Goal: Find specific page/section: Find specific page/section

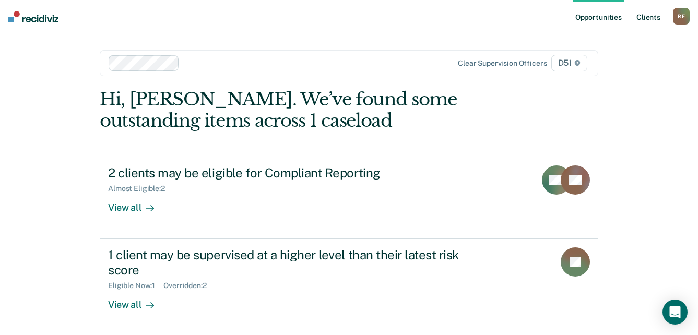
click at [649, 19] on link "Client s" at bounding box center [648, 16] width 28 height 33
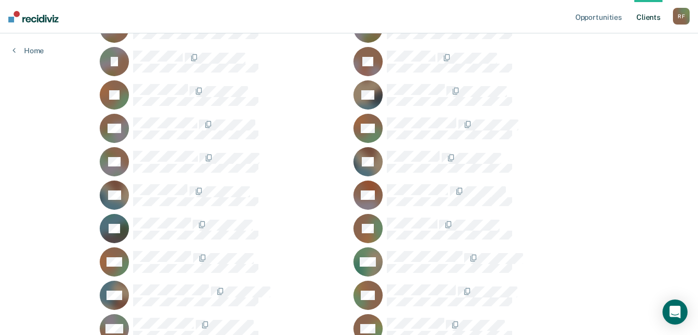
scroll to position [835, 0]
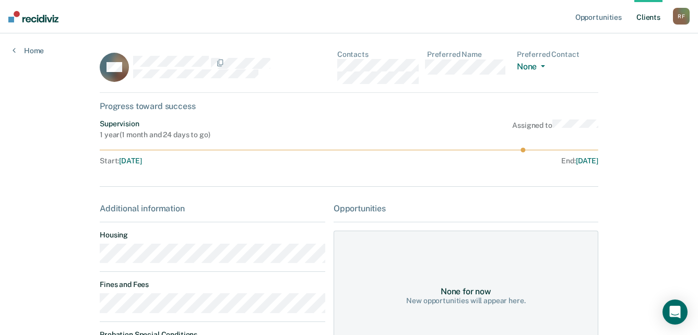
click at [333, 64] on div "RM Contacts Preferred Name Preferred Contact None Call Text Email None" at bounding box center [349, 71] width 498 height 43
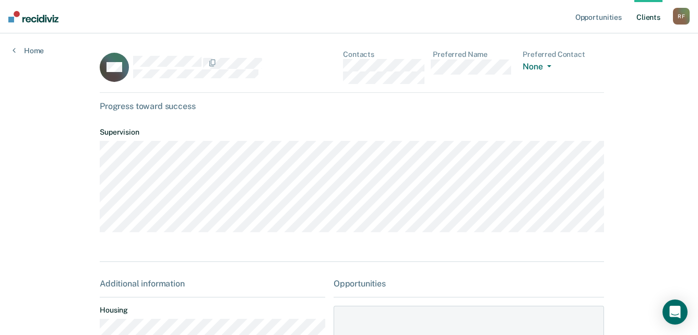
click at [337, 70] on div "MA Contacts Preferred Name Preferred Contact None Call Text Email None" at bounding box center [352, 71] width 504 height 43
click at [334, 64] on div "MA Contacts Preferred Name Preferred Contact None Call Text Email None" at bounding box center [352, 71] width 504 height 43
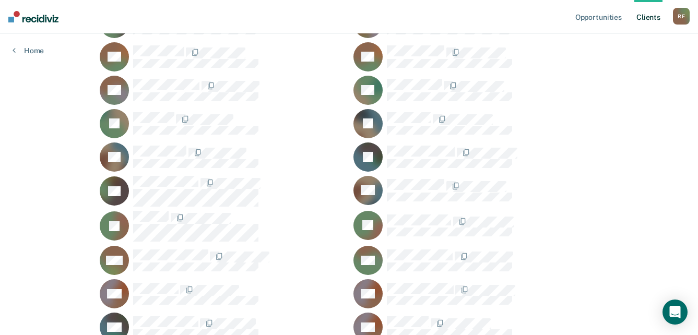
scroll to position [313, 0]
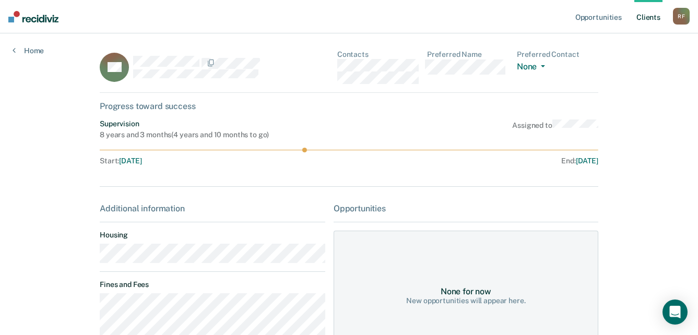
click at [96, 258] on main "BH Contacts Preferred Name Preferred Contact None Call Text Email None Progress…" at bounding box center [348, 311] width 523 height 557
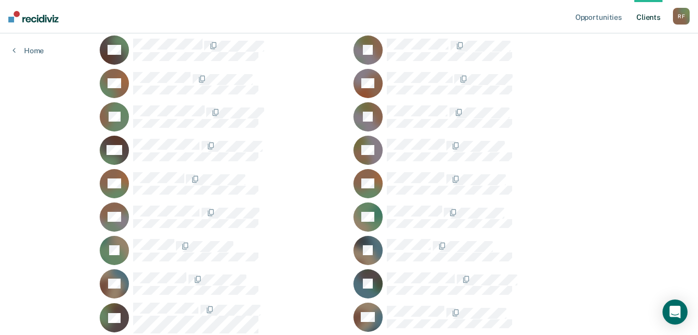
scroll to position [209, 0]
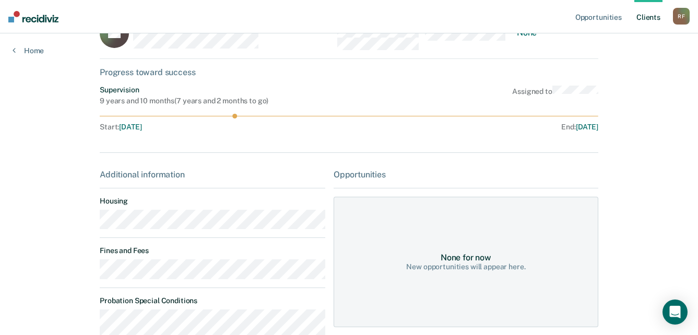
scroll to position [52, 0]
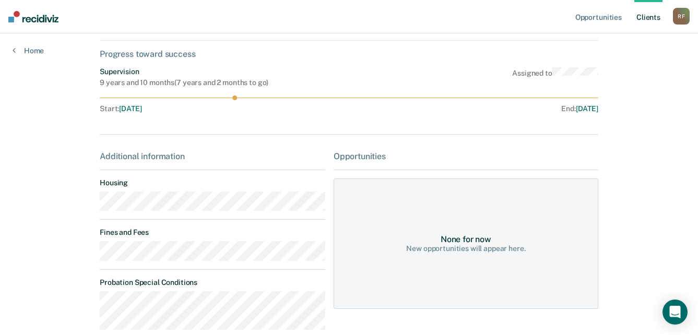
click at [93, 206] on main "AF Contacts Preferred Name Preferred Contact None Call Text Email None Progress…" at bounding box center [348, 193] width 523 height 425
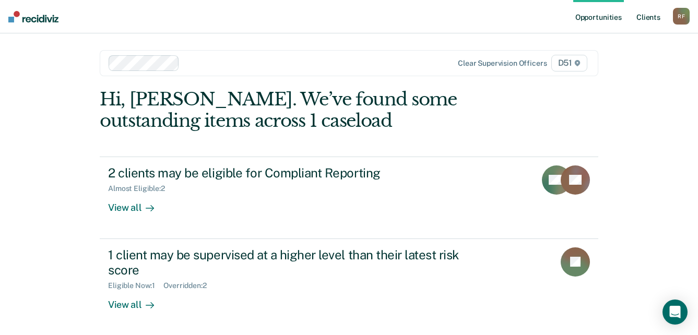
click at [652, 17] on link "Client s" at bounding box center [648, 16] width 28 height 33
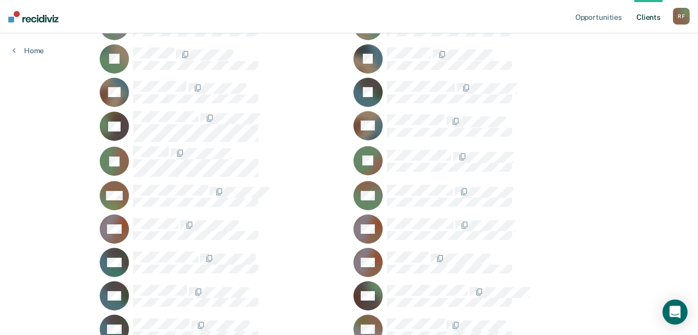
scroll to position [365, 0]
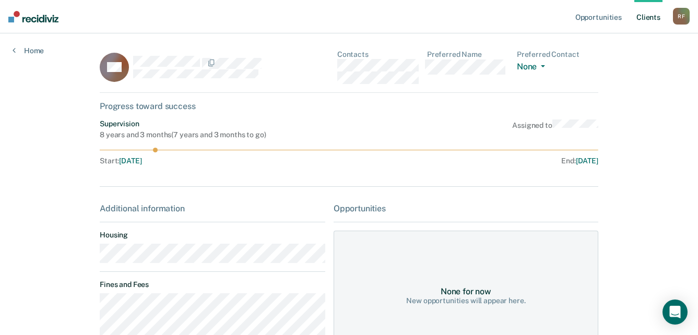
click at [93, 261] on main "AH Contacts Preferred Name Preferred Contact None Call Text Email None Progress…" at bounding box center [348, 253] width 523 height 440
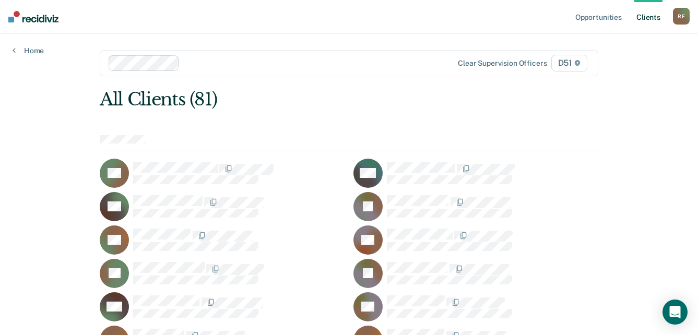
click at [679, 18] on div "R F" at bounding box center [681, 16] width 17 height 17
click at [617, 68] on link "Log Out" at bounding box center [639, 68] width 84 height 9
